Goal: Task Accomplishment & Management: Use online tool/utility

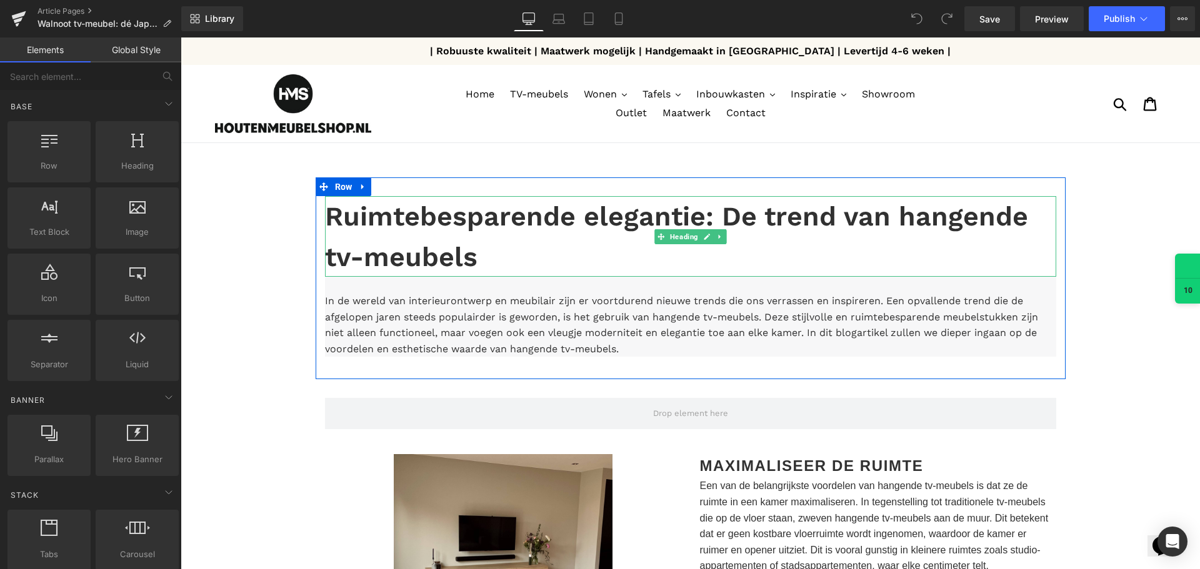
click at [486, 236] on h1 "Ruimtebesparende elegantie: De trend van hangende tv-meubels" at bounding box center [690, 236] width 731 height 81
click at [491, 252] on h1 "Ruimtebesparende elegantie: De trend van hangende tv-meubels" at bounding box center [690, 236] width 731 height 81
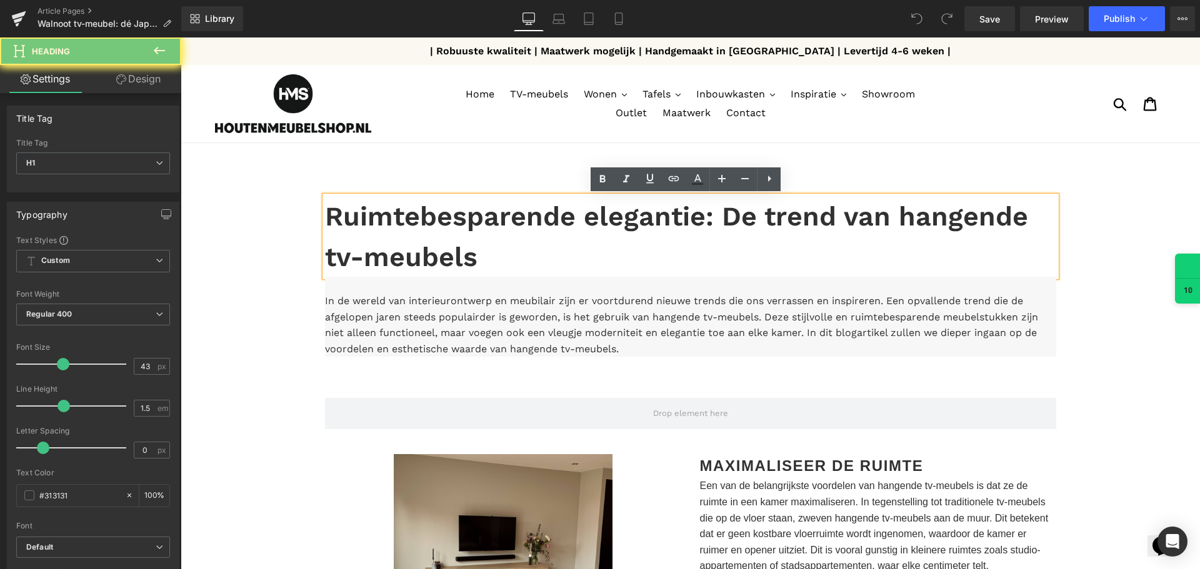
click at [486, 255] on h1 "Ruimtebesparende elegantie: De trend van hangende tv-meubels" at bounding box center [690, 236] width 731 height 81
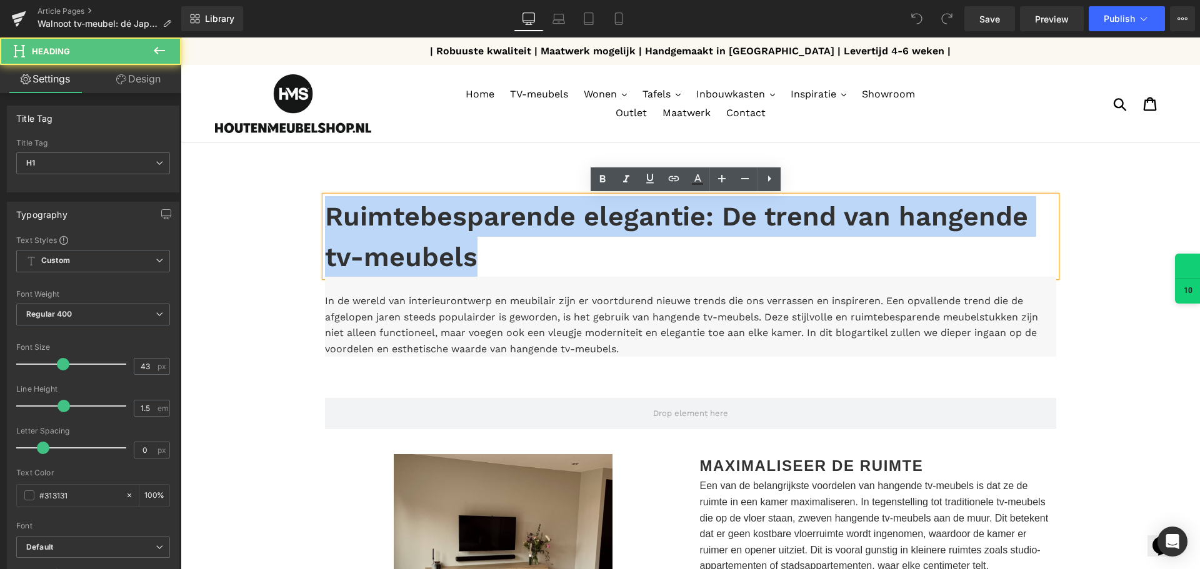
click at [486, 256] on h1 "Ruimtebesparende elegantie: De trend van hangende tv-meubels" at bounding box center [690, 236] width 731 height 81
paste div
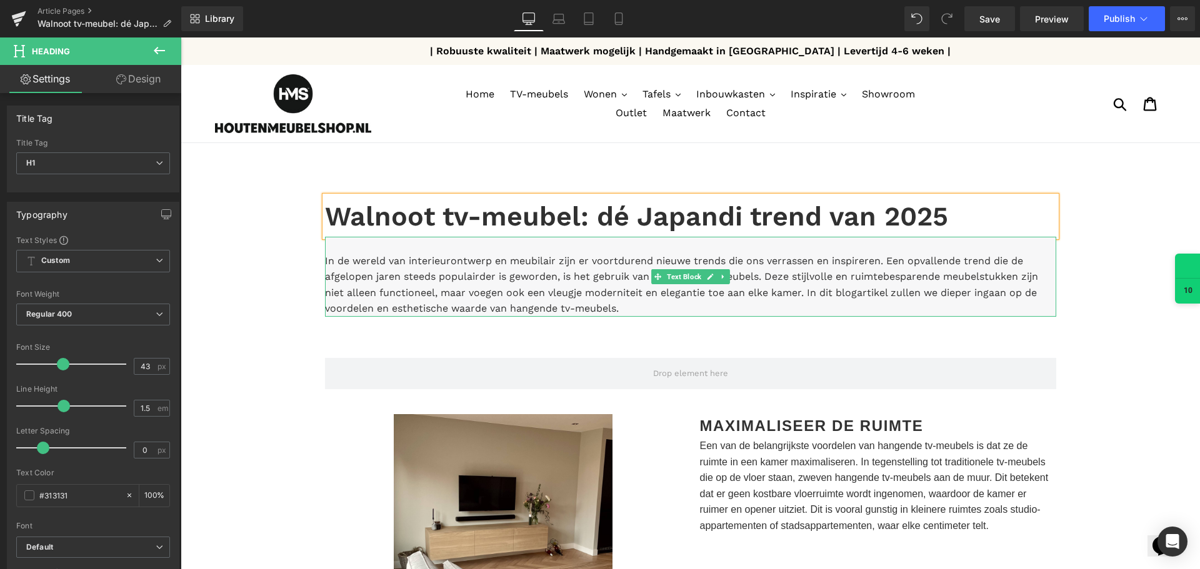
click at [632, 302] on p "In de wereld van interieurontwerp en meubilair zijn er voortdurend nieuwe trend…" at bounding box center [690, 285] width 731 height 64
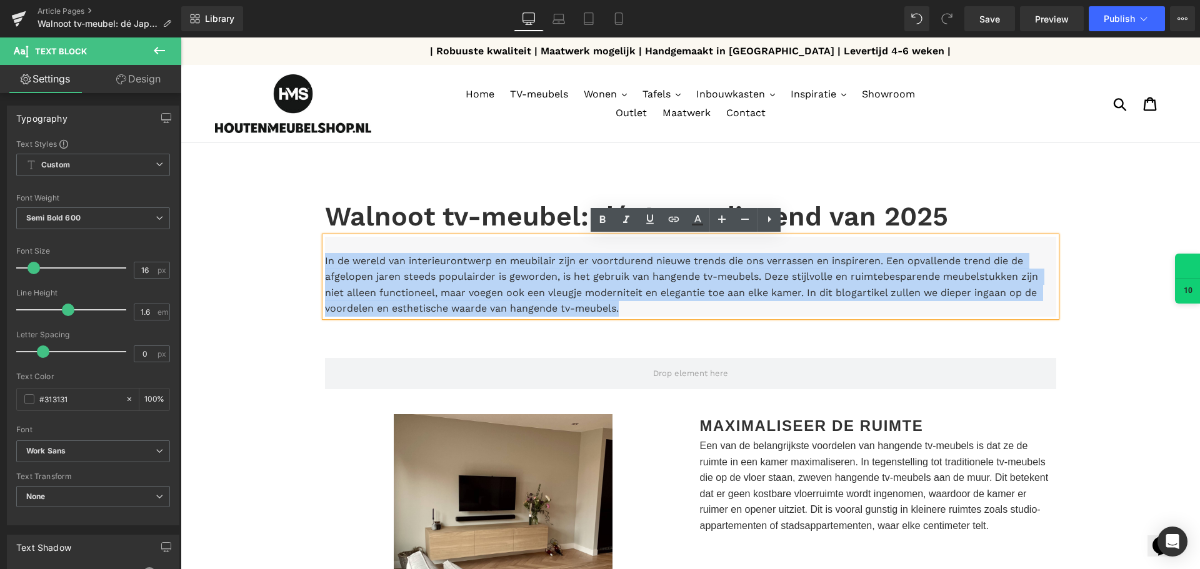
drag, startPoint x: 621, startPoint y: 308, endPoint x: 298, endPoint y: 256, distance: 327.3
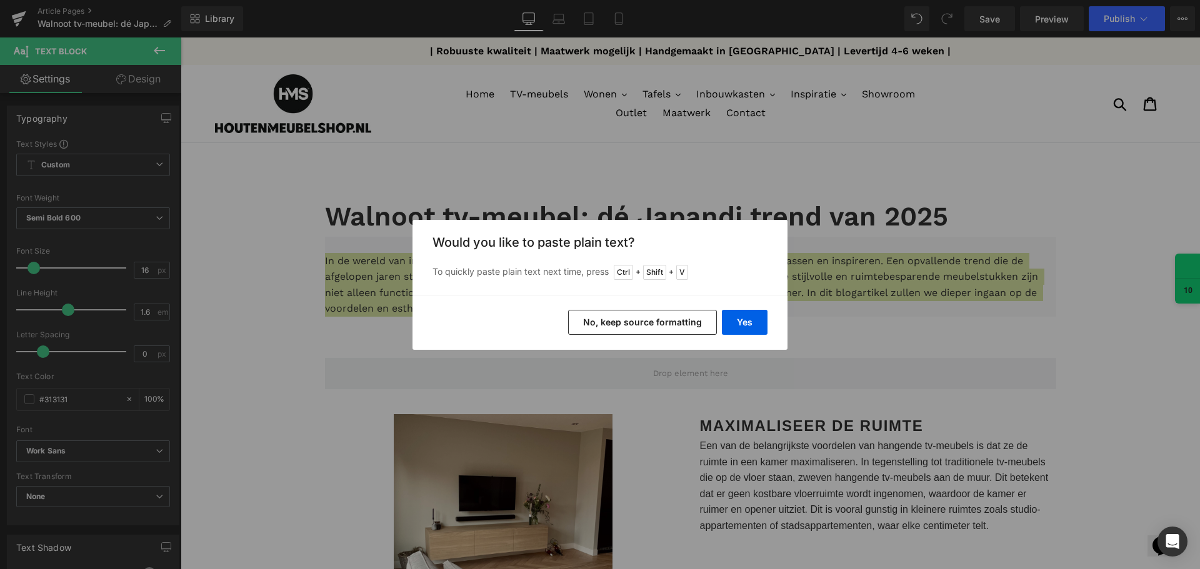
click at [697, 324] on button "No, keep source formatting" at bounding box center [642, 322] width 149 height 25
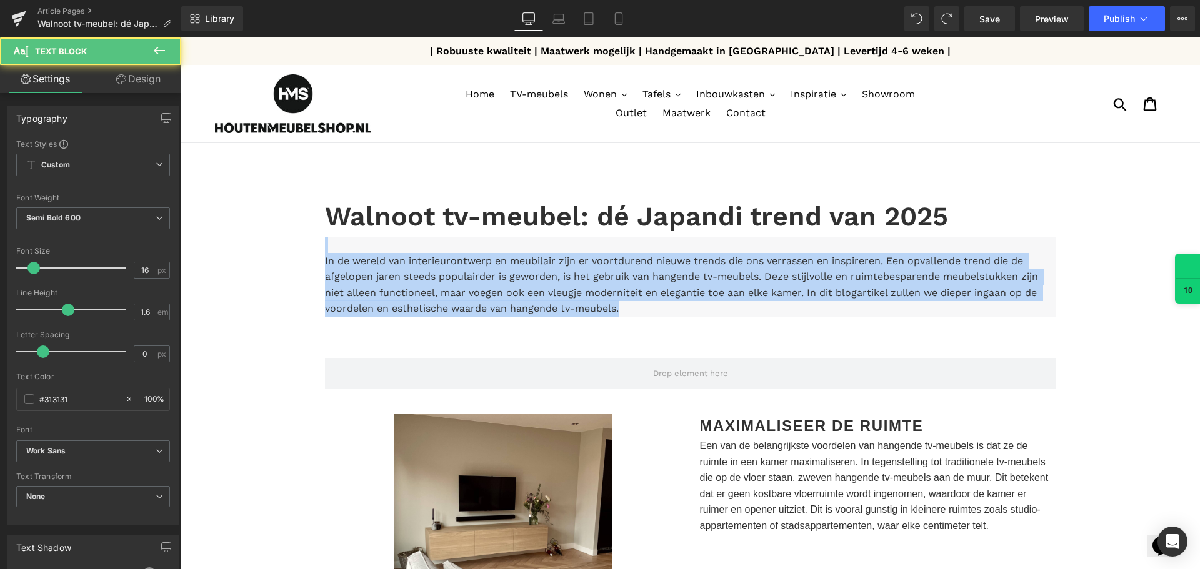
drag, startPoint x: 527, startPoint y: 286, endPoint x: 286, endPoint y: 244, distance: 244.9
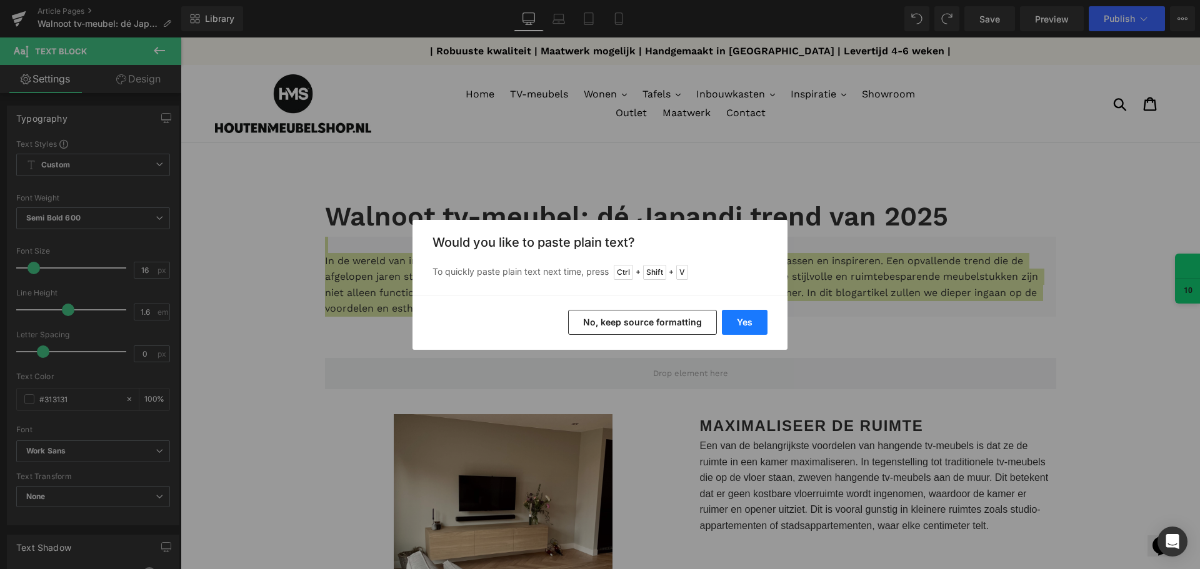
click at [734, 321] on button "Yes" at bounding box center [745, 322] width 46 height 25
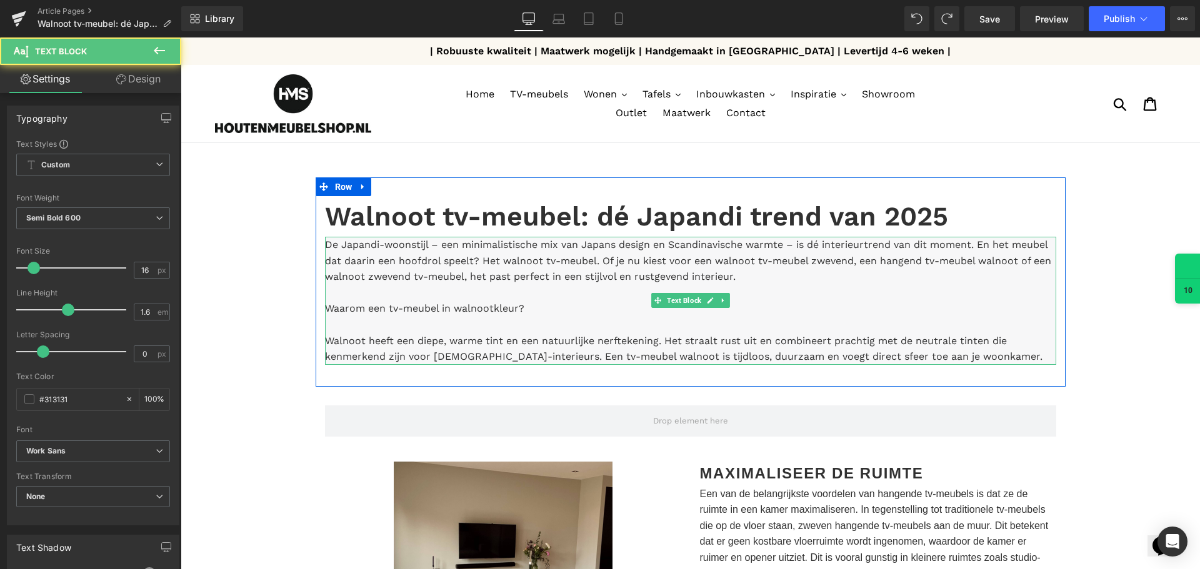
click at [552, 312] on p "Waarom een tv-meubel in walnootkleur?" at bounding box center [690, 309] width 731 height 16
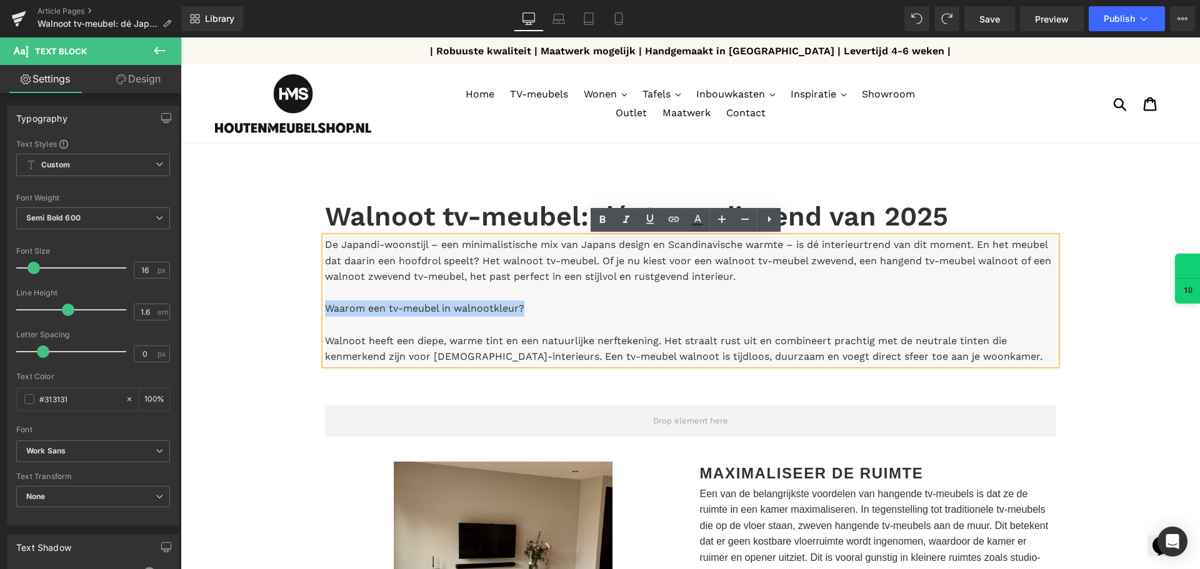
drag, startPoint x: 552, startPoint y: 310, endPoint x: 257, endPoint y: 311, distance: 294.4
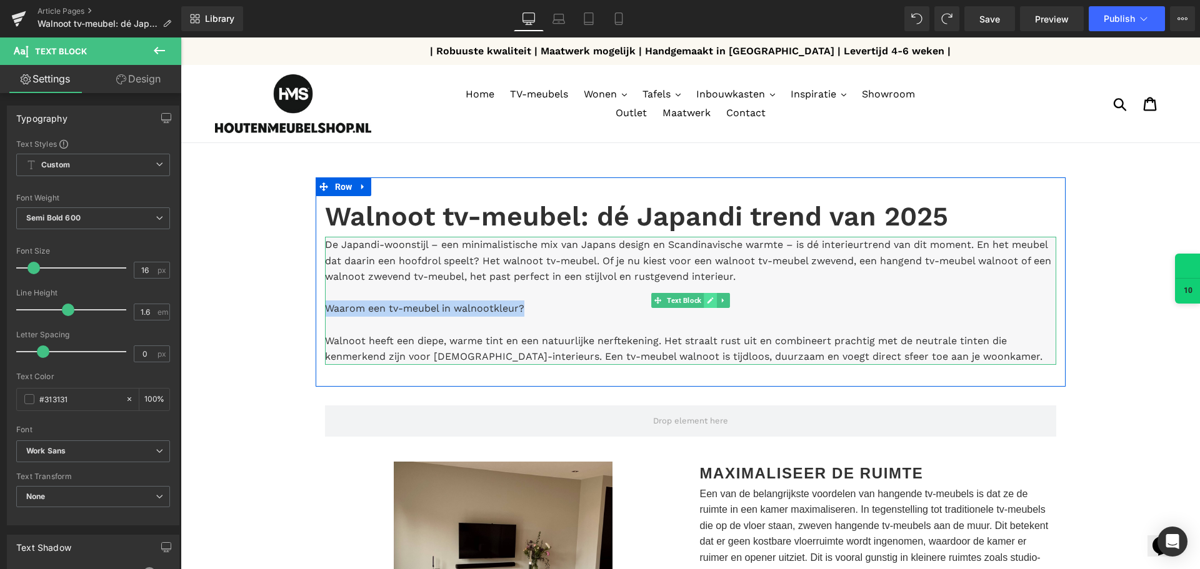
click at [702, 298] on div "De Japandi-woonstijl – een minimalistische mix van Japans design en Scandinavis…" at bounding box center [690, 301] width 731 height 128
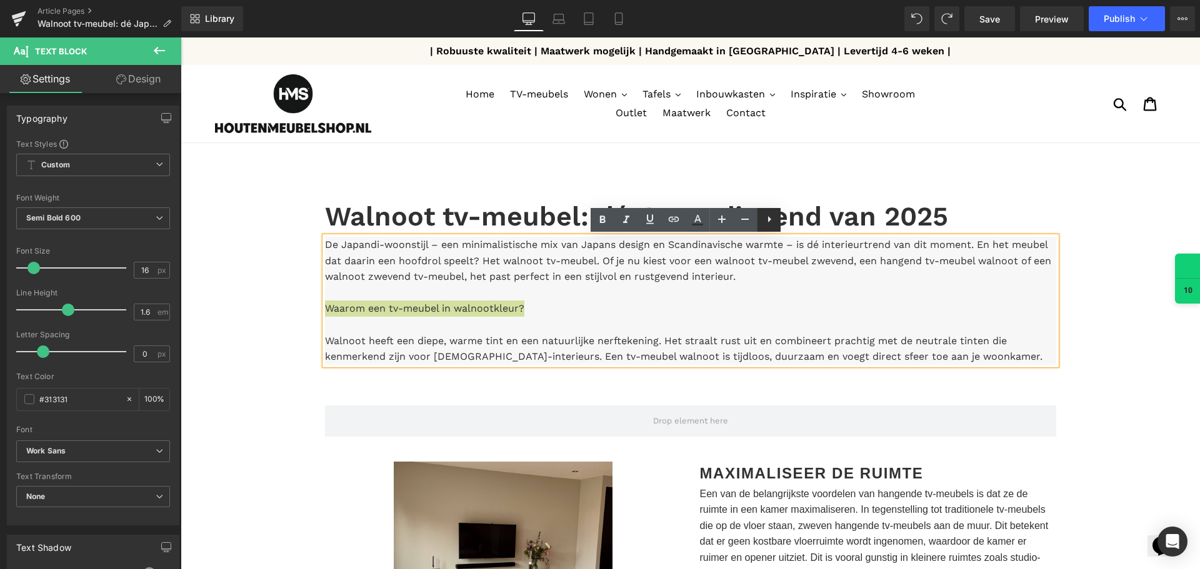
click at [767, 221] on icon at bounding box center [769, 219] width 15 height 15
click at [745, 220] on icon at bounding box center [745, 218] width 3 height 9
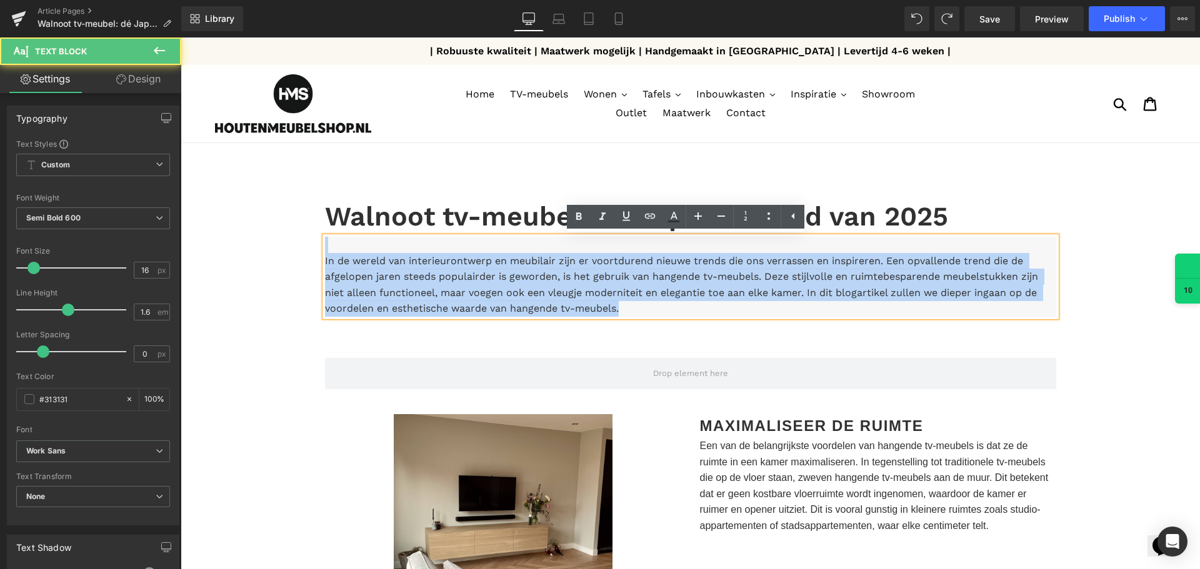
drag, startPoint x: 639, startPoint y: 306, endPoint x: 276, endPoint y: 248, distance: 367.0
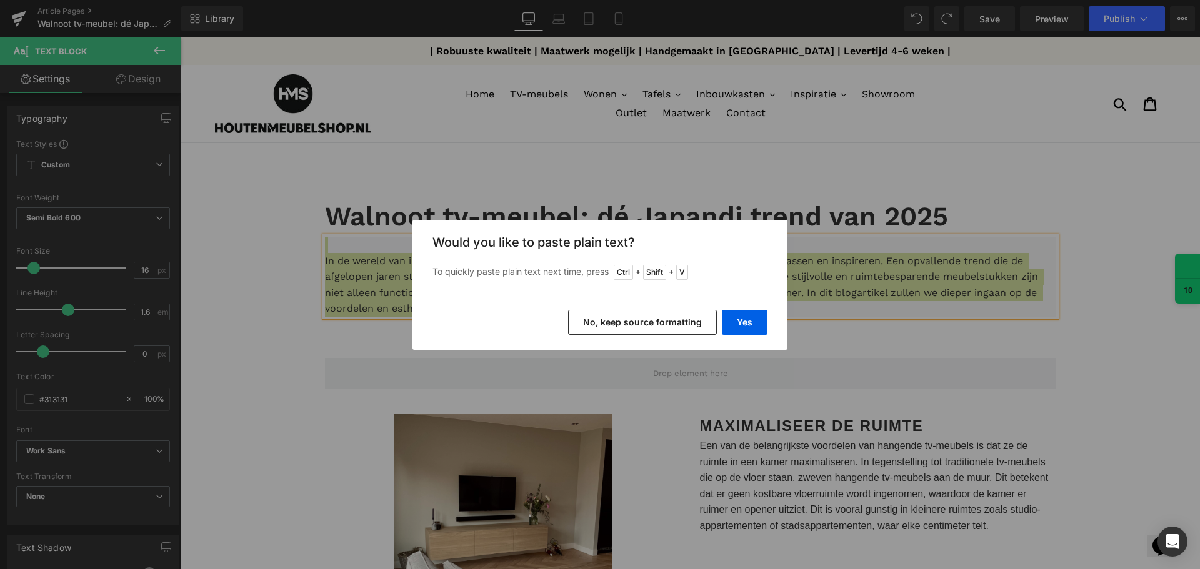
click at [621, 319] on button "No, keep source formatting" at bounding box center [642, 322] width 149 height 25
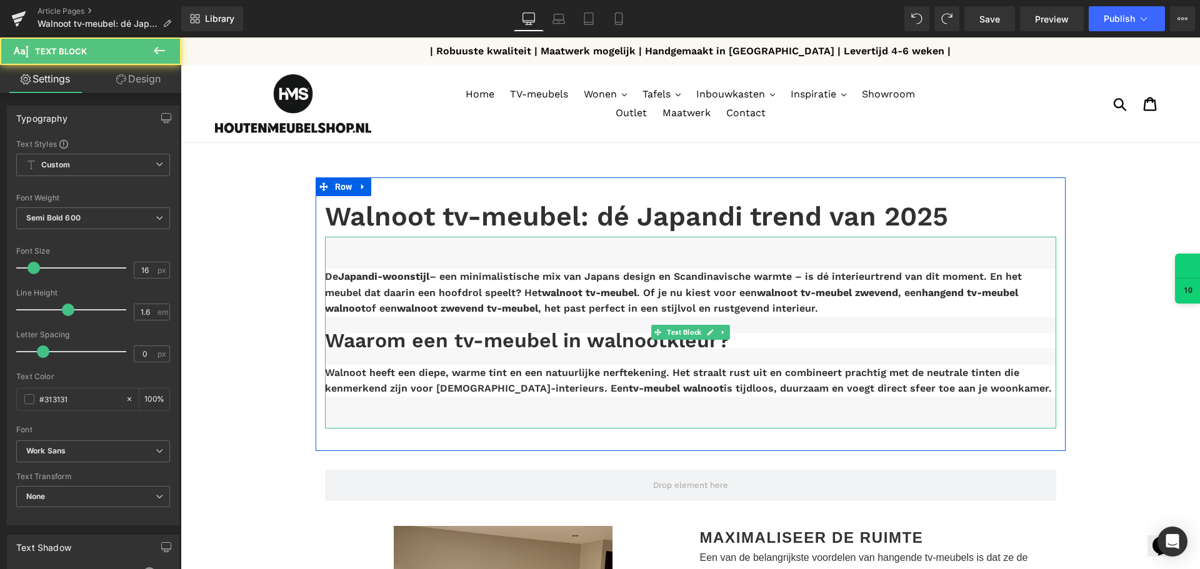
click at [628, 346] on h3 "Waarom een tv-meubel in walnootkleur?" at bounding box center [690, 341] width 731 height 16
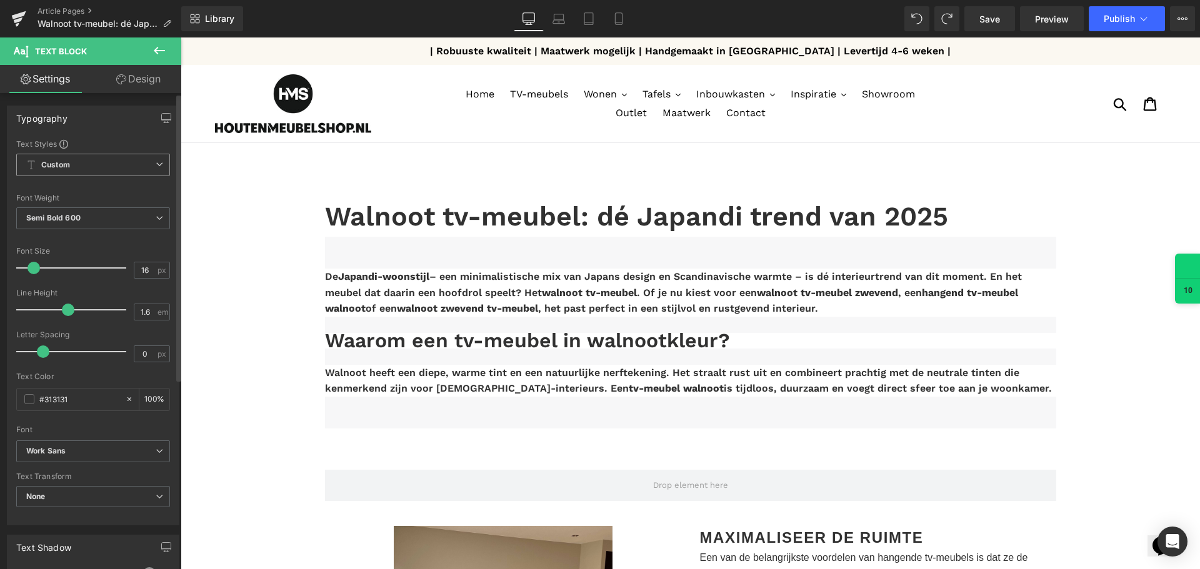
click at [69, 162] on b "Custom" at bounding box center [55, 165] width 29 height 11
click at [69, 167] on b "Custom" at bounding box center [55, 165] width 29 height 11
click at [62, 225] on span "Semi Bold 600" at bounding box center [93, 218] width 154 height 22
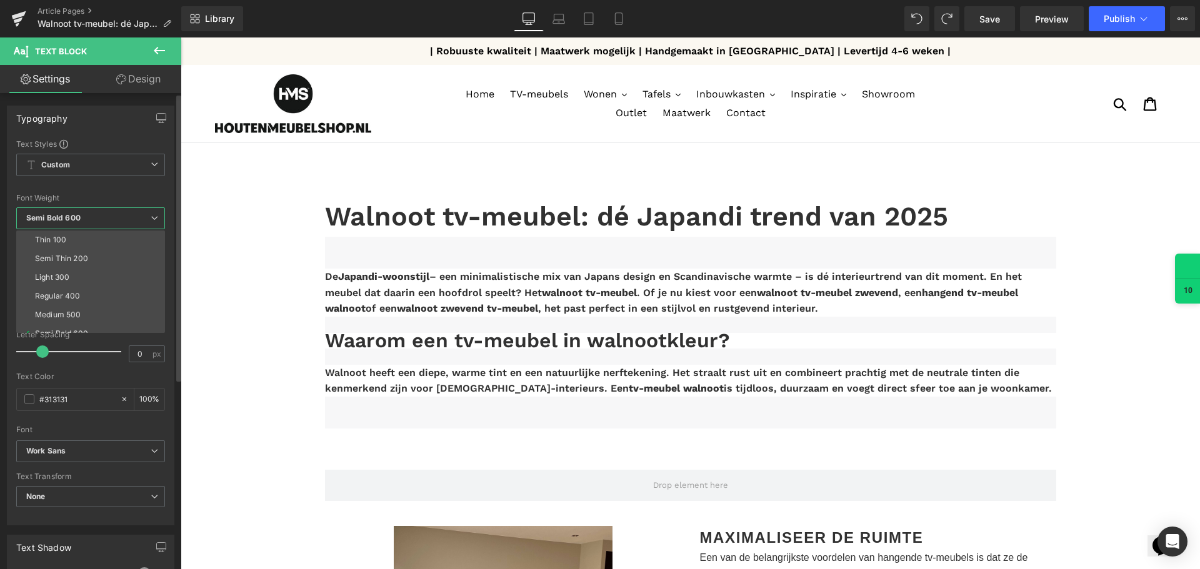
click at [66, 217] on b "Semi Bold 600" at bounding box center [53, 217] width 54 height 9
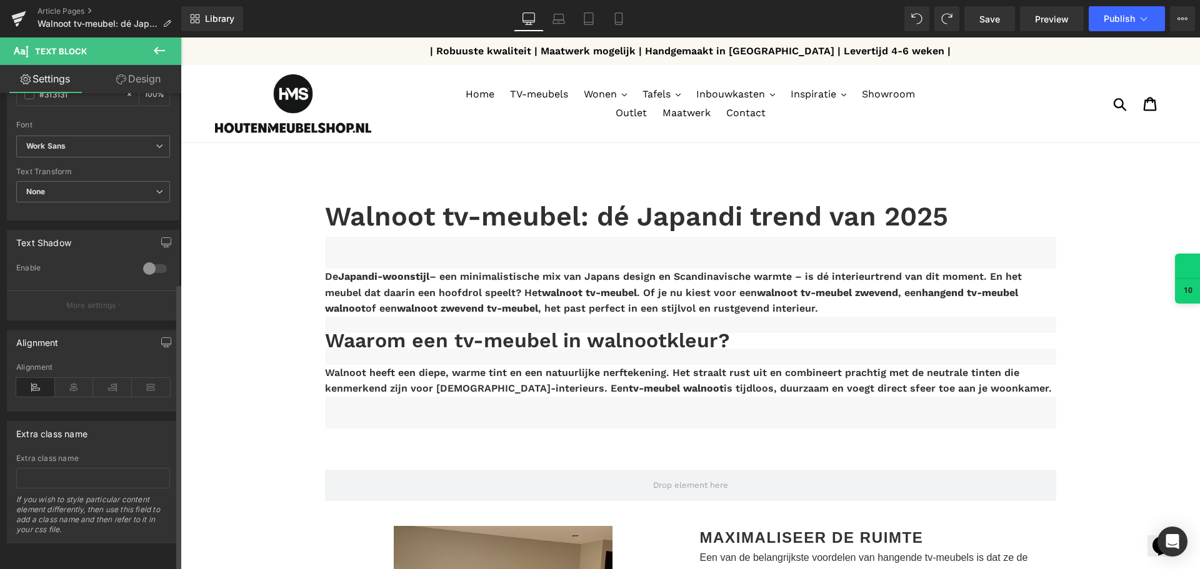
scroll to position [314, 0]
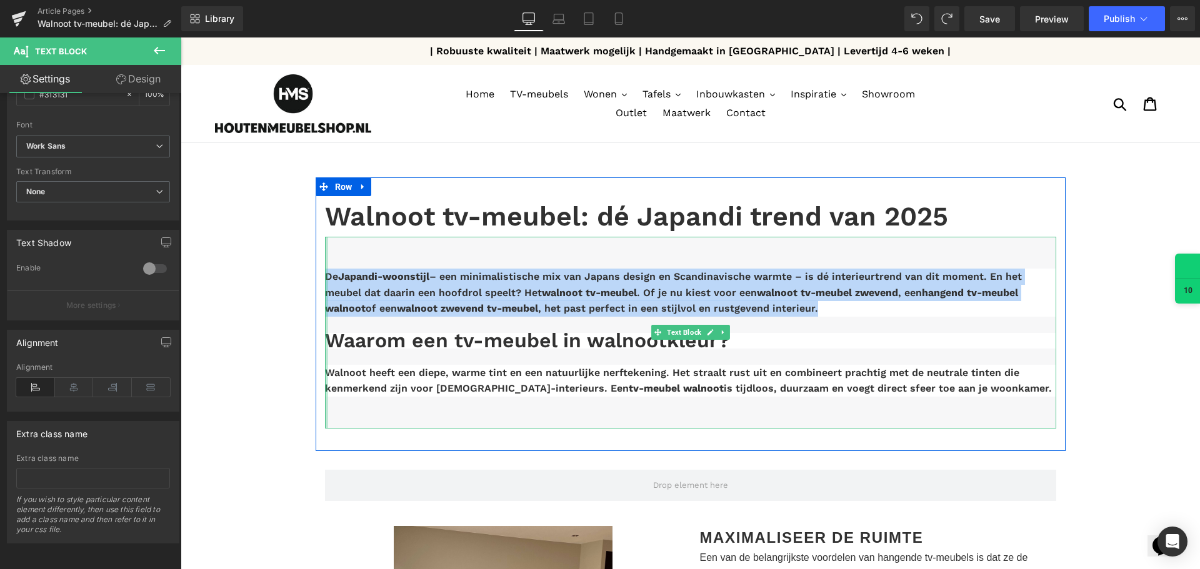
drag, startPoint x: 827, startPoint y: 310, endPoint x: 313, endPoint y: 271, distance: 515.2
click at [316, 271] on div "Walnoot tv-meubel: dé Japandi trend van 2025 Heading De Japandi-woonstijl – een…" at bounding box center [691, 313] width 750 height 273
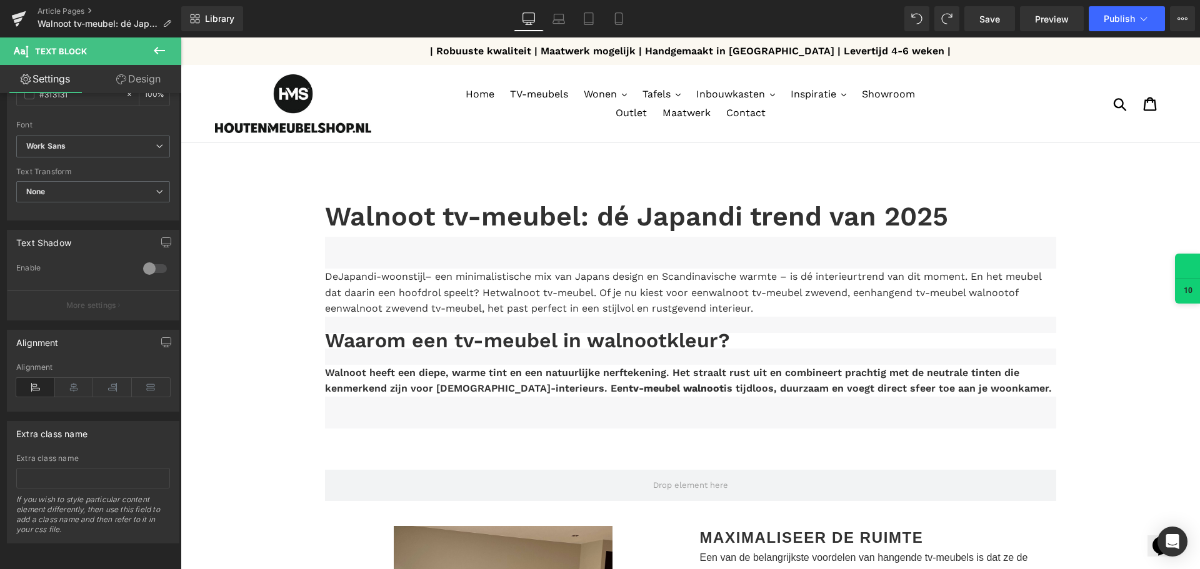
drag, startPoint x: 984, startPoint y: 389, endPoint x: 297, endPoint y: 381, distance: 686.2
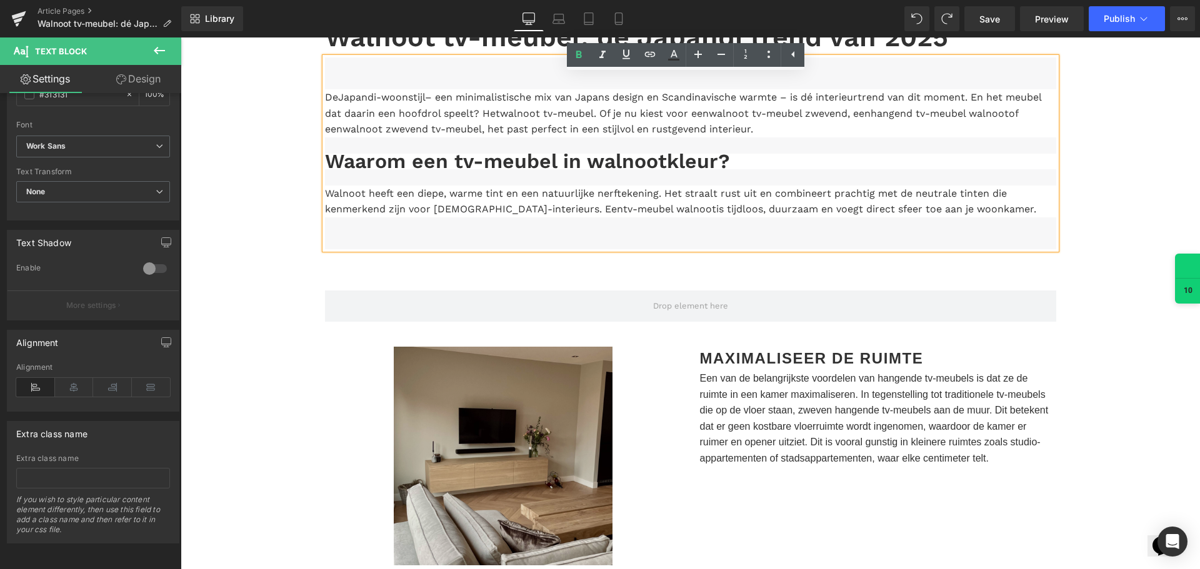
scroll to position [187, 0]
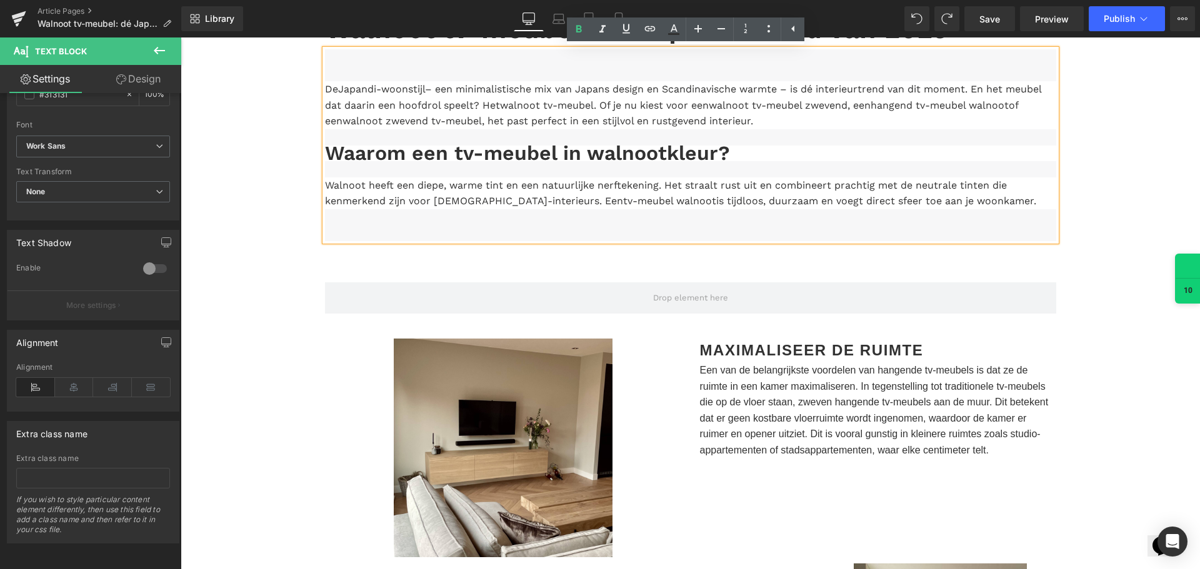
click at [856, 429] on span "Een van de belangrijkste voordelen van hangende tv-meubels is dat ze de ruimte …" at bounding box center [874, 410] width 349 height 91
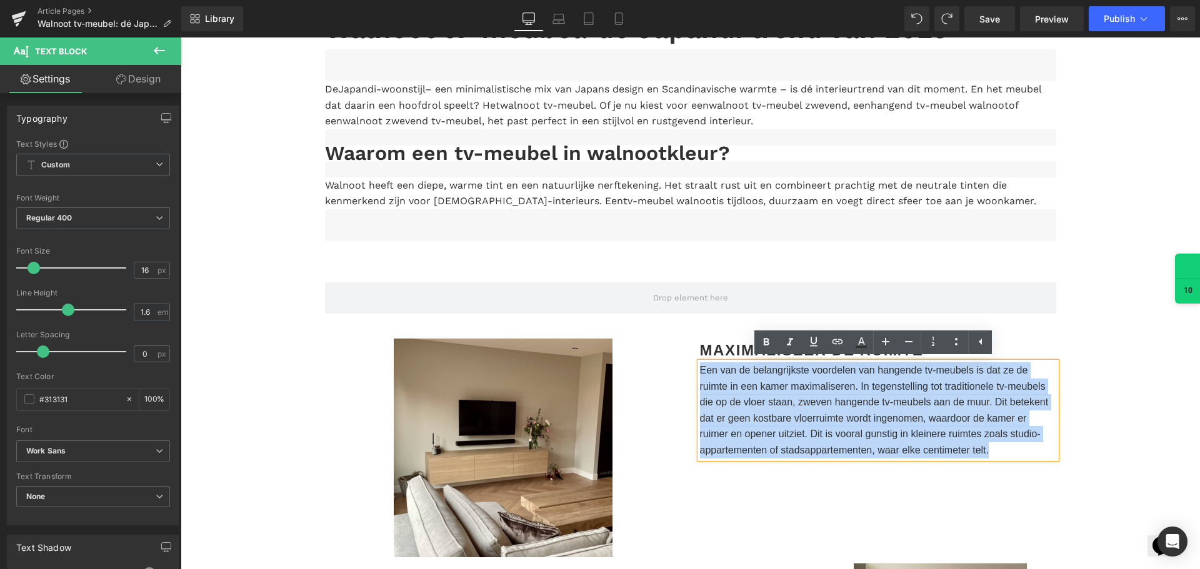
drag, startPoint x: 991, startPoint y: 452, endPoint x: 677, endPoint y: 367, distance: 324.4
click at [673, 365] on div "Image Maximaliseer de ruimte Text Block Een van de belangrijkste voordelen van …" at bounding box center [691, 442] width 750 height 244
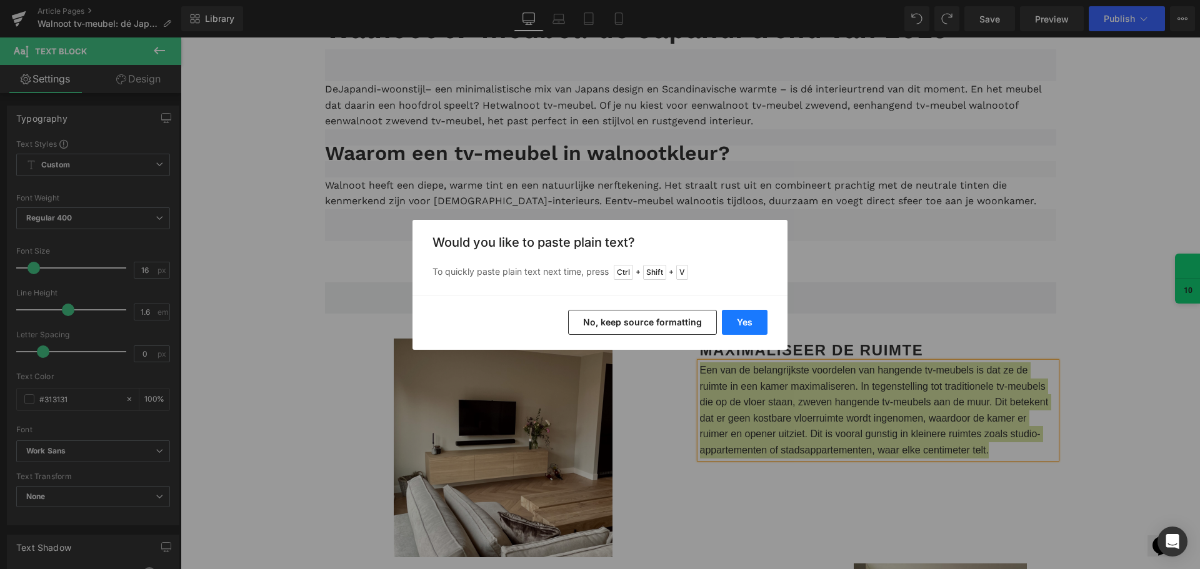
click at [739, 321] on button "Yes" at bounding box center [745, 322] width 46 height 25
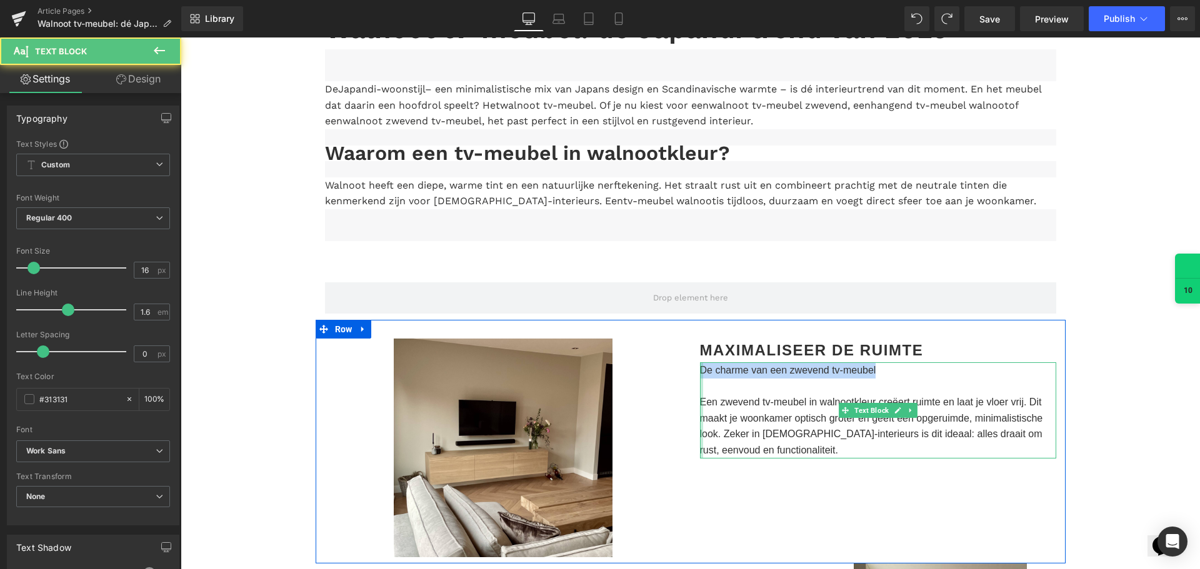
drag, startPoint x: 909, startPoint y: 376, endPoint x: 679, endPoint y: 369, distance: 230.1
click at [682, 370] on div "Image Maximaliseer de ruimte Text Block De charme van een zwevend tv-meubel Een…" at bounding box center [691, 442] width 750 height 244
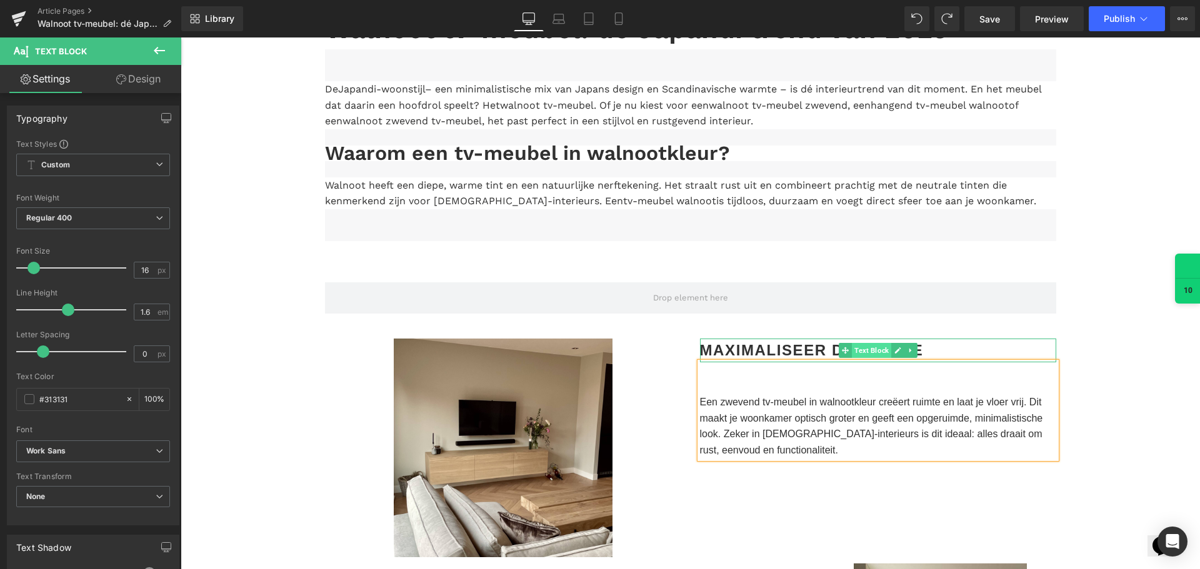
click at [852, 349] on span "Text Block" at bounding box center [871, 350] width 39 height 15
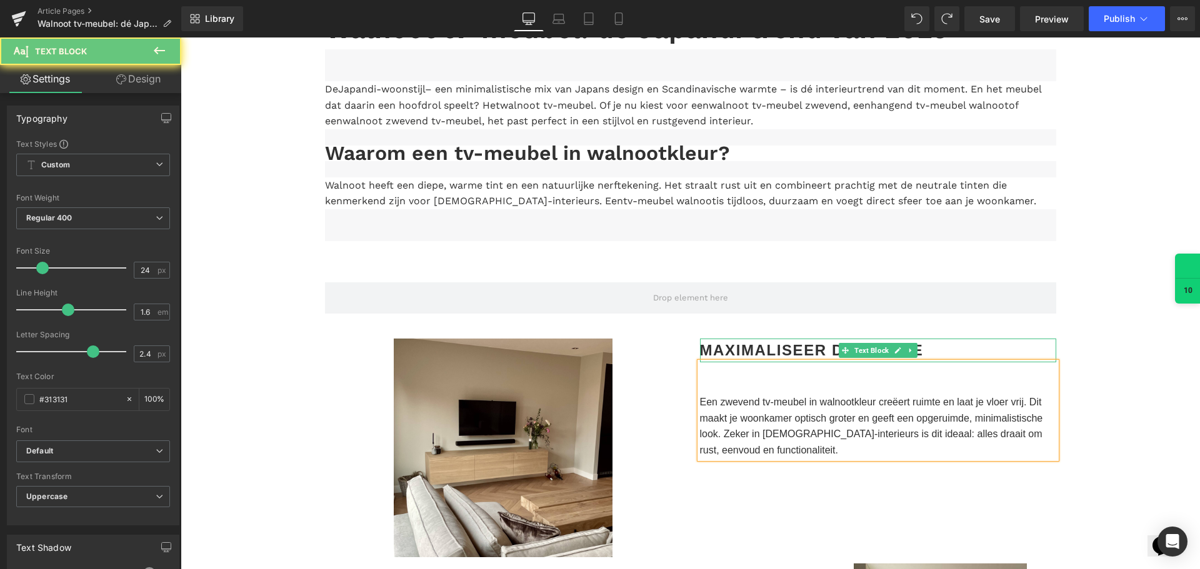
click at [801, 348] on b "Maximaliseer de ruimte" at bounding box center [812, 350] width 224 height 17
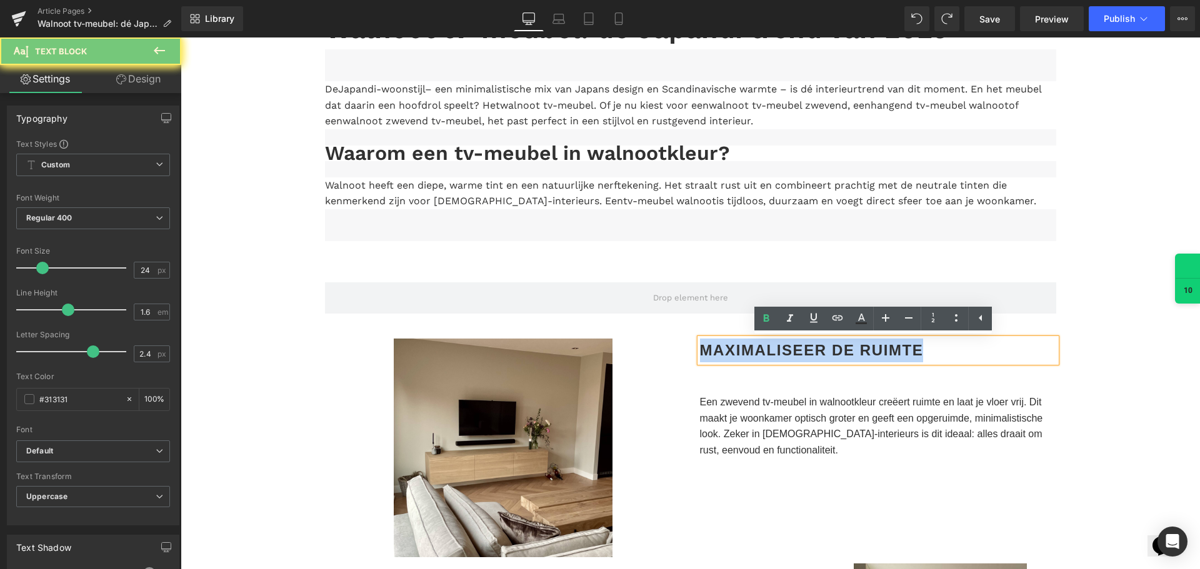
click at [801, 348] on b "Maximaliseer de ruimte" at bounding box center [812, 350] width 224 height 17
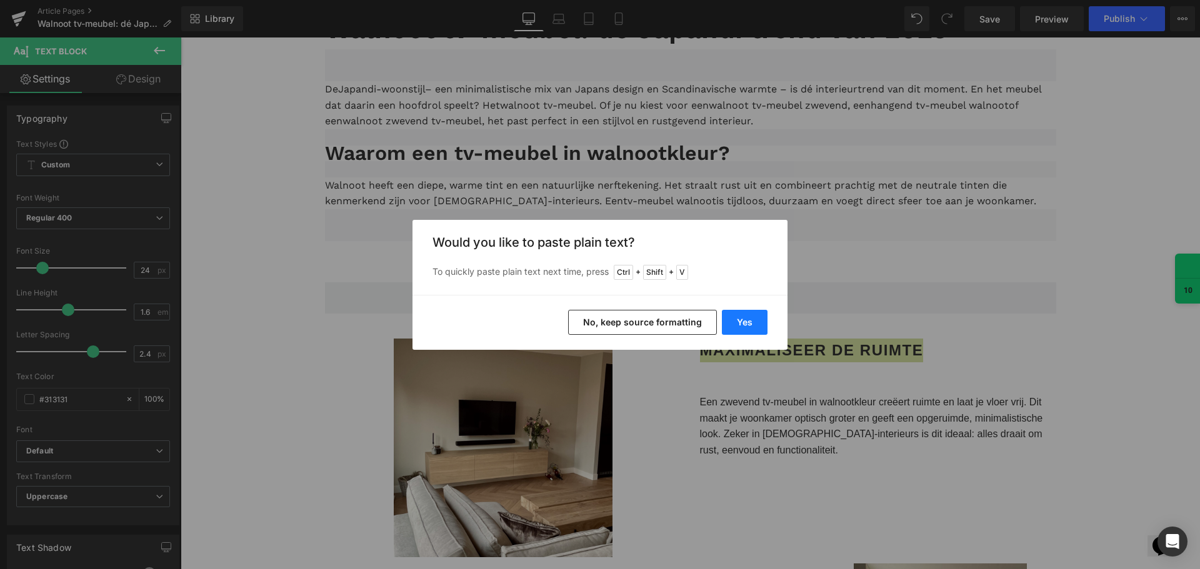
click at [749, 319] on button "Yes" at bounding box center [745, 322] width 46 height 25
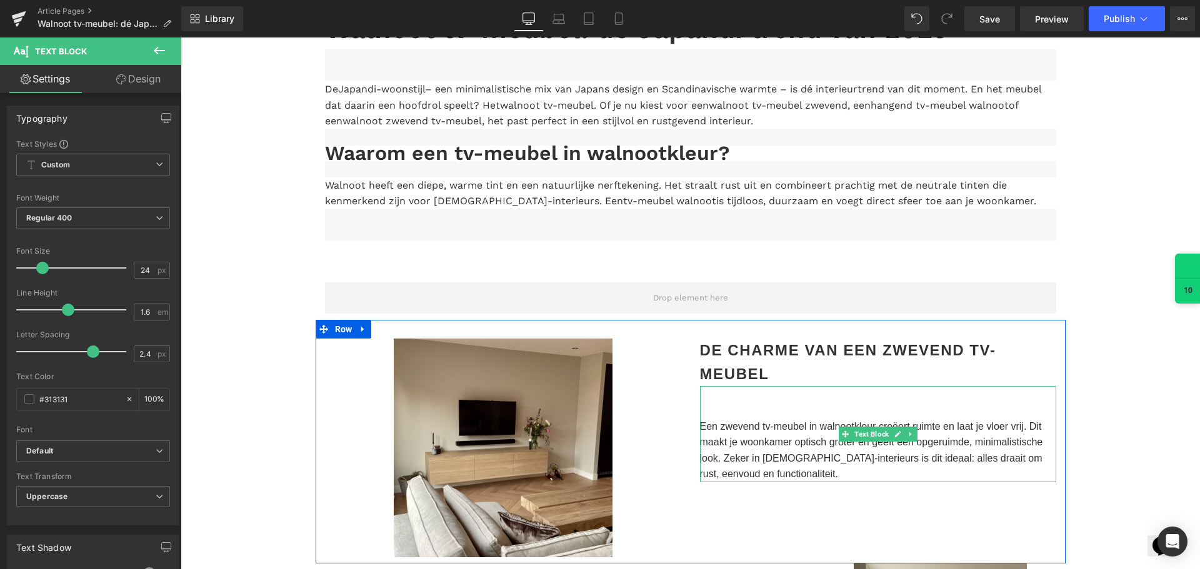
click at [734, 412] on p at bounding box center [878, 410] width 356 height 16
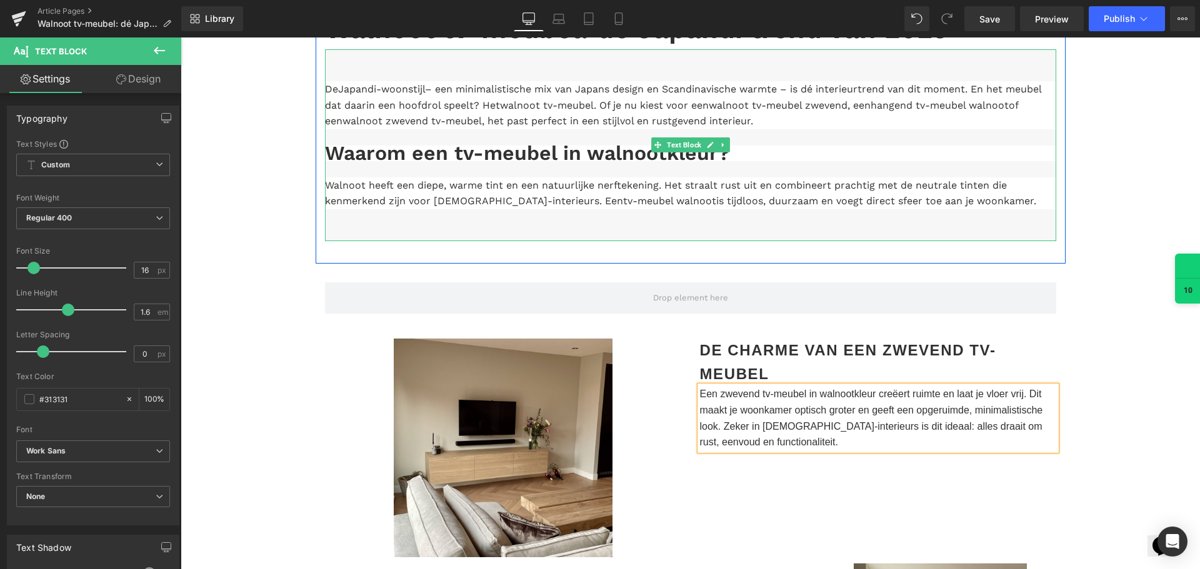
click at [535, 231] on p at bounding box center [690, 225] width 731 height 32
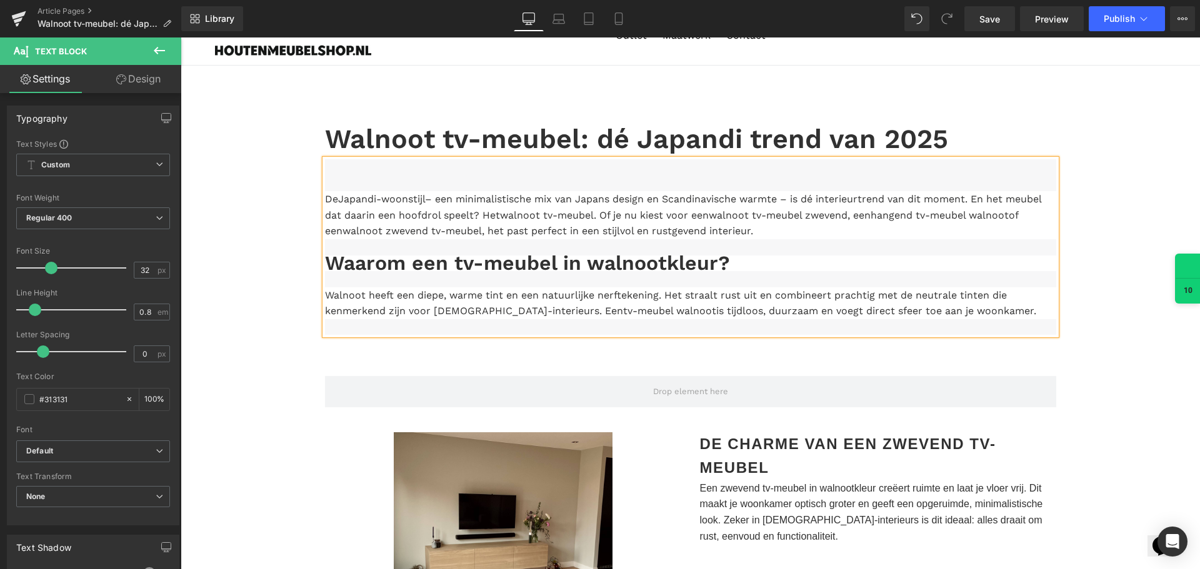
scroll to position [62, 0]
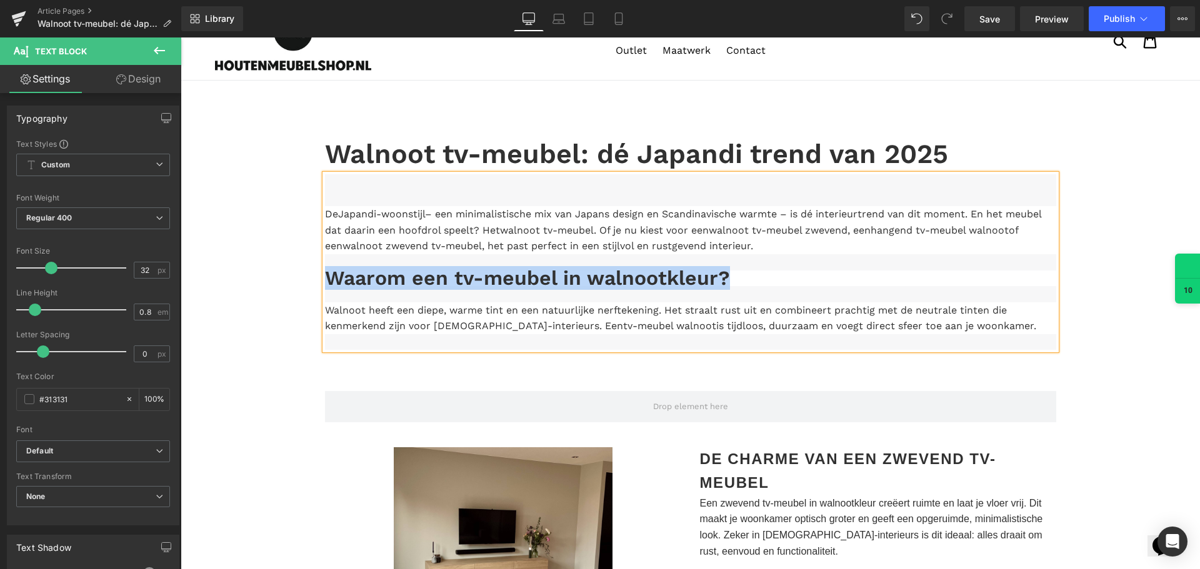
drag, startPoint x: 729, startPoint y: 278, endPoint x: 314, endPoint y: 282, distance: 415.0
click at [316, 282] on div "Walnoot tv-meubel: dé Japandi trend van 2025 Heading De Japandi-woonstijl – een…" at bounding box center [691, 250] width 750 height 232
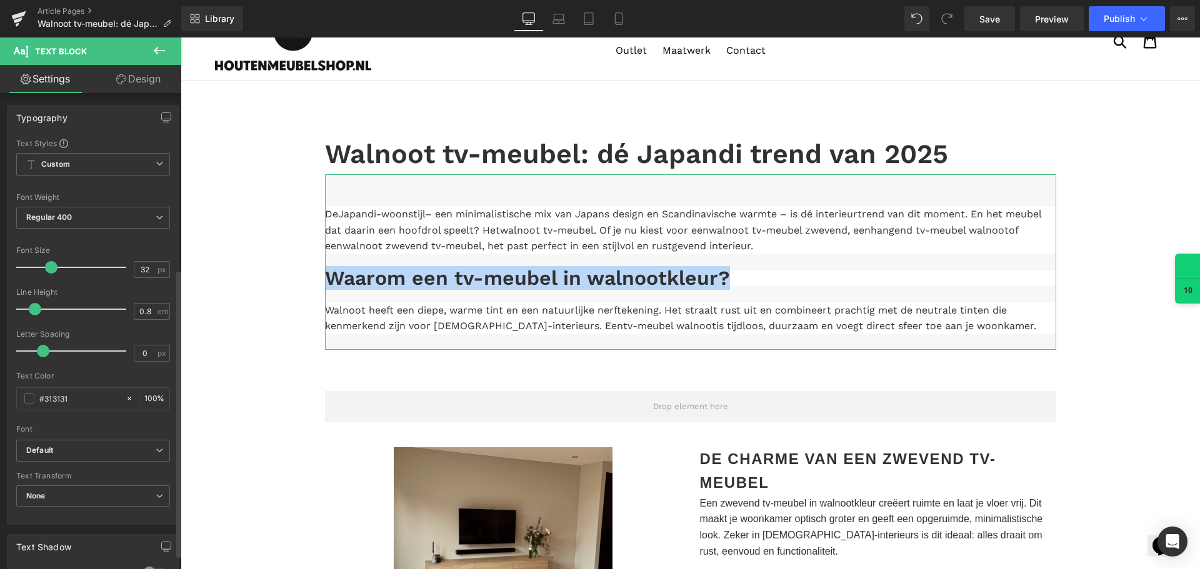
scroll to position [0, 0]
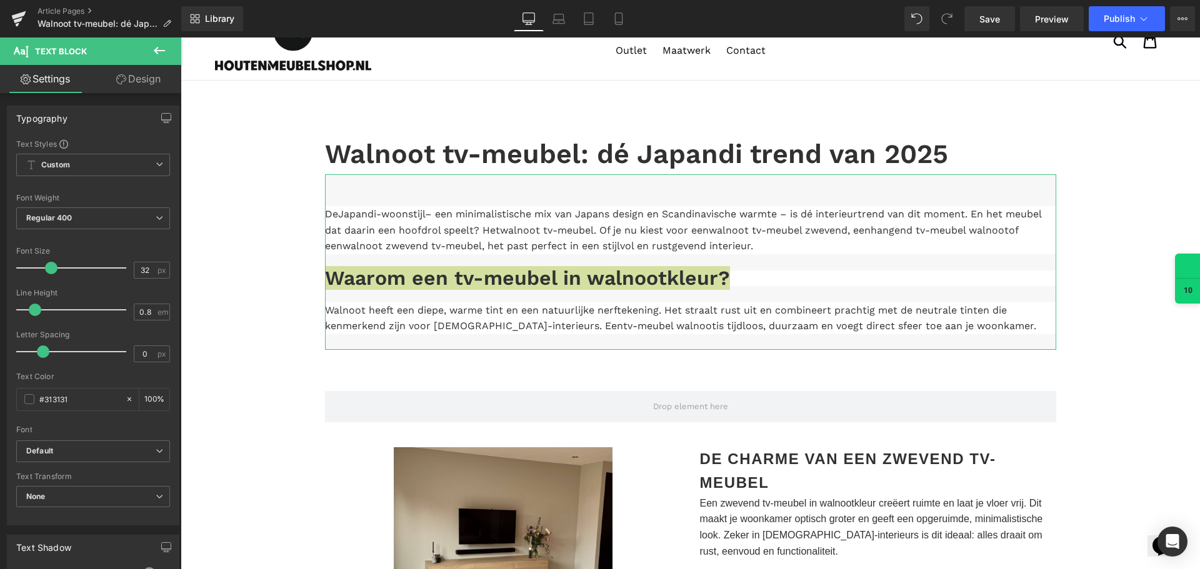
click at [142, 78] on link "Design" at bounding box center [138, 79] width 91 height 28
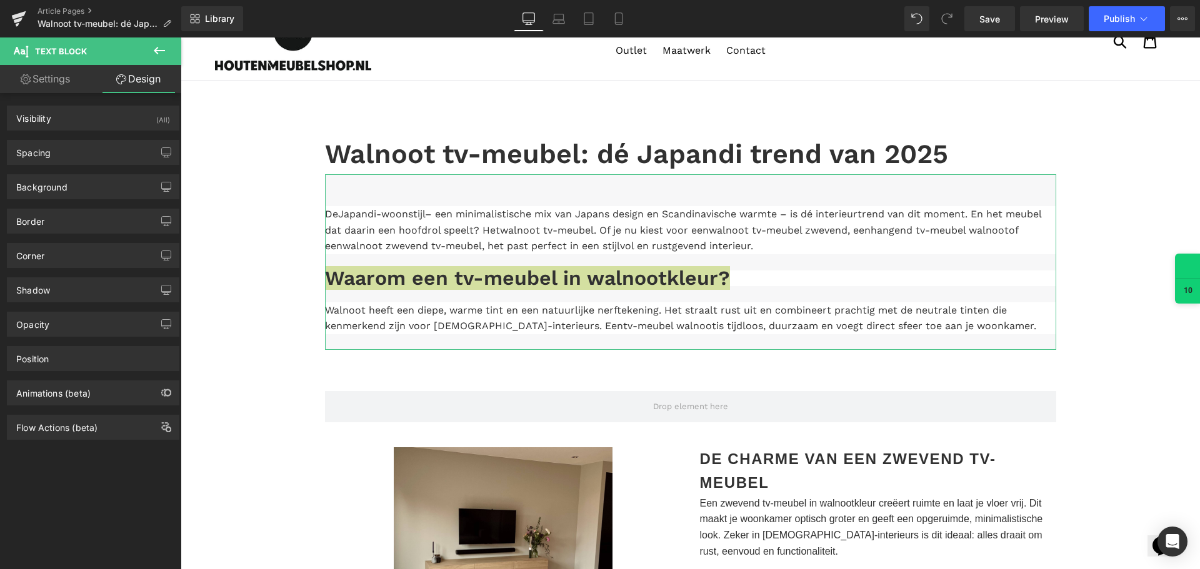
click at [59, 76] on link "Settings" at bounding box center [45, 79] width 91 height 28
type input "100"
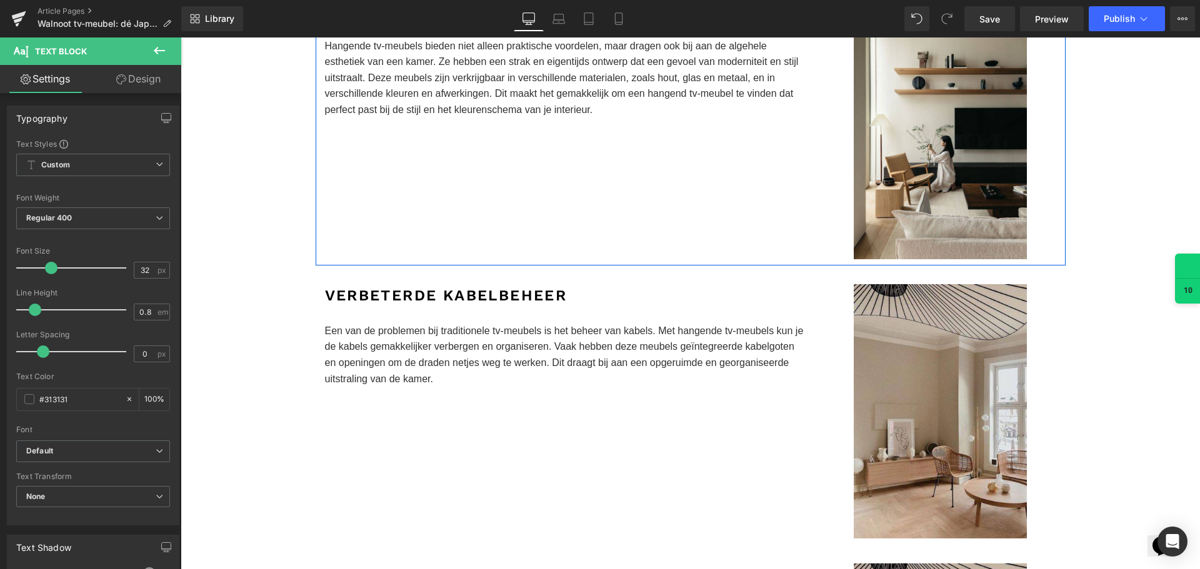
scroll to position [1000, 0]
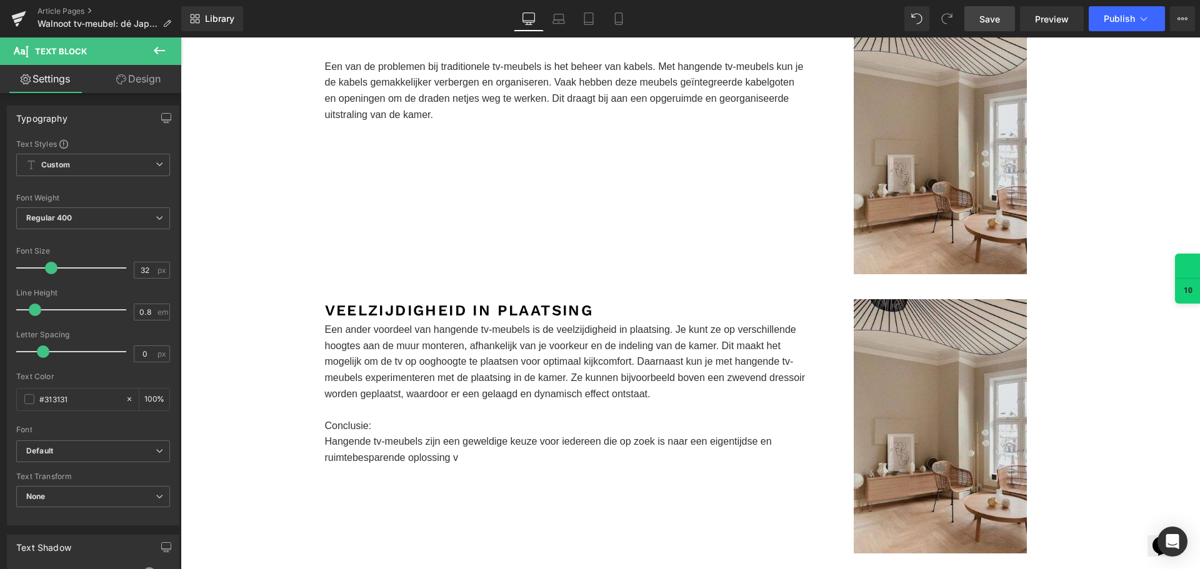
click at [983, 14] on span "Save" at bounding box center [989, 18] width 21 height 13
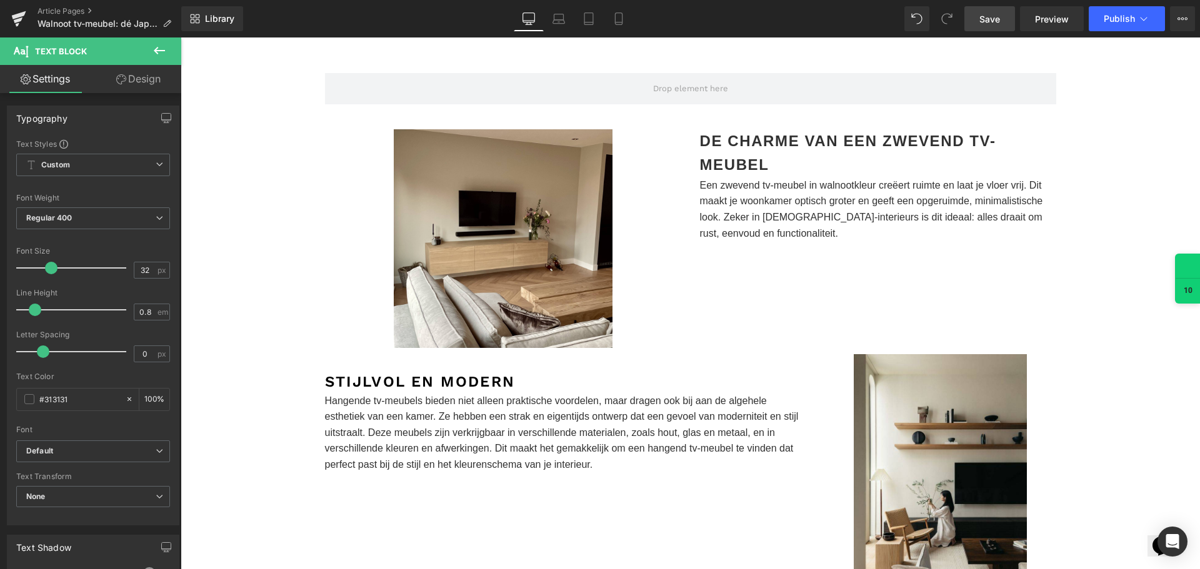
scroll to position [250, 0]
